Goal: Information Seeking & Learning: Learn about a topic

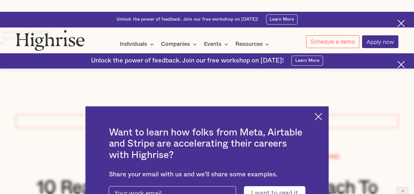
click at [322, 113] on img at bounding box center [319, 117] width 8 height 8
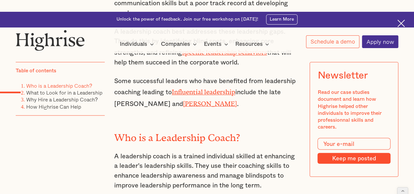
scroll to position [517, 0]
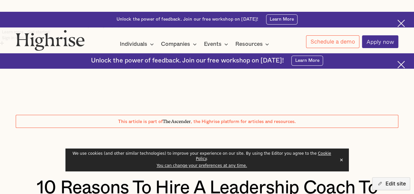
click at [342, 164] on button "✕" at bounding box center [341, 160] width 9 height 10
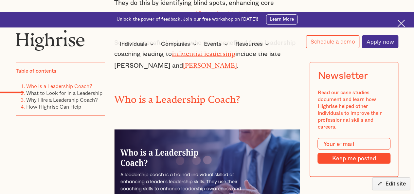
scroll to position [556, 0]
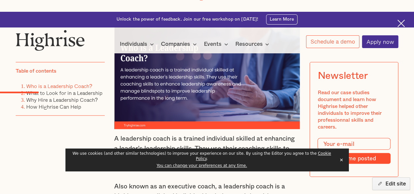
scroll to position [661, 0]
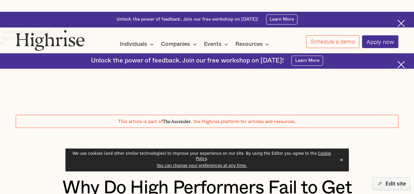
click at [342, 163] on button "✕" at bounding box center [341, 160] width 9 height 10
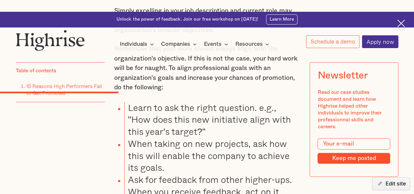
scroll to position [1589, 0]
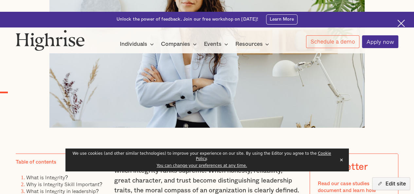
scroll to position [312, 0]
click at [341, 162] on button "✕" at bounding box center [341, 160] width 9 height 10
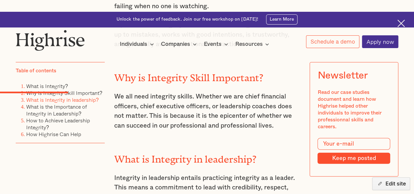
scroll to position [735, 0]
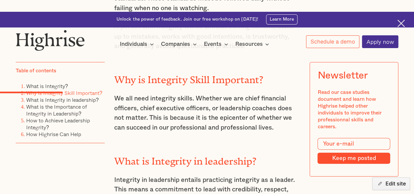
click at [130, 154] on h2 "What is Integrity in leadership?" at bounding box center [207, 159] width 186 height 11
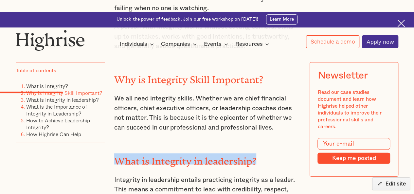
drag, startPoint x: 130, startPoint y: 117, endPoint x: 251, endPoint y: 111, distance: 120.6
copy h2 "What is Integrity in leadership?"
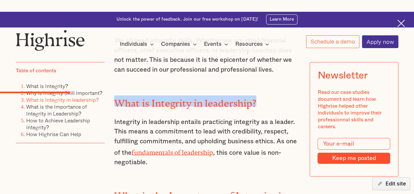
scroll to position [797, 0]
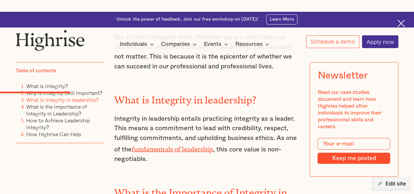
click at [120, 114] on p "Integrity in leadership entails practicing integrity as a leader. This means a …" at bounding box center [207, 139] width 186 height 50
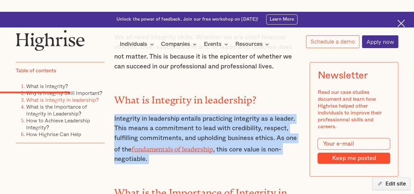
drag, startPoint x: 120, startPoint y: 80, endPoint x: 217, endPoint y: 121, distance: 105.8
click at [217, 121] on p "Integrity in leadership entails practicing integrity as a leader. This means a …" at bounding box center [207, 139] width 186 height 50
copy div "Integrity in leadership entails practicing integrity as a leader. This means a …"
